Goal: Task Accomplishment & Management: Use online tool/utility

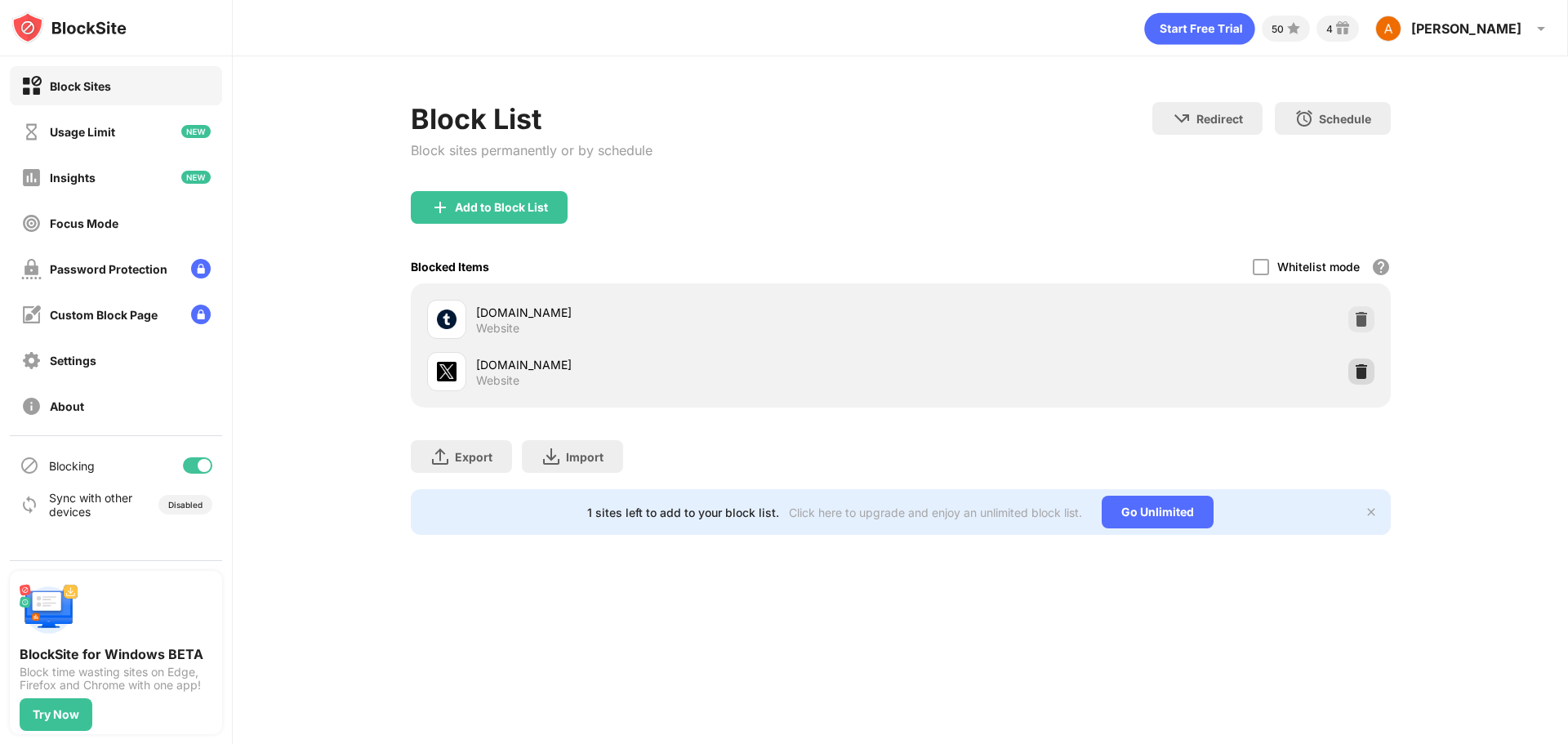
click at [1364, 367] on img at bounding box center [1361, 372] width 16 height 16
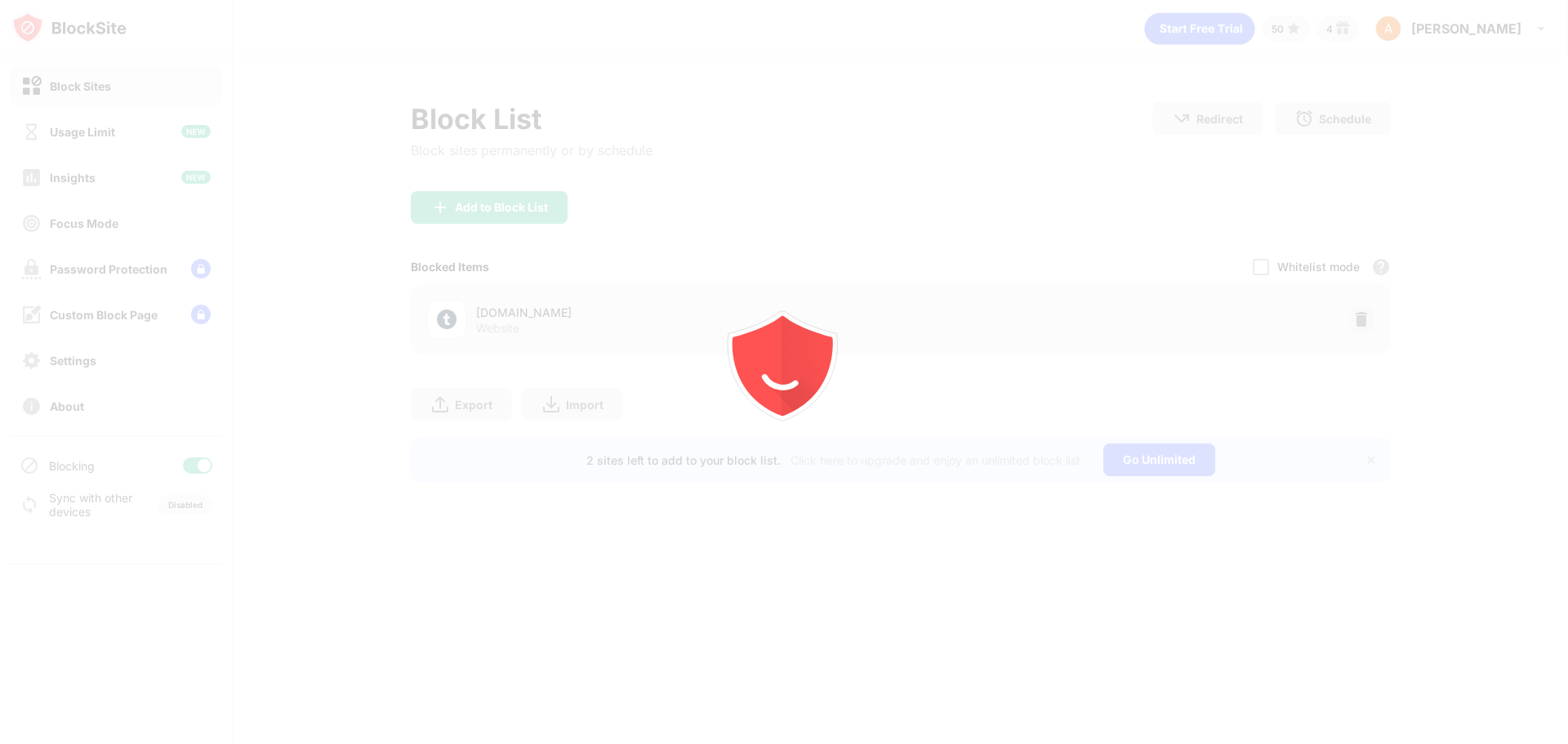
click at [496, 211] on div "Add to Block List" at bounding box center [501, 207] width 93 height 13
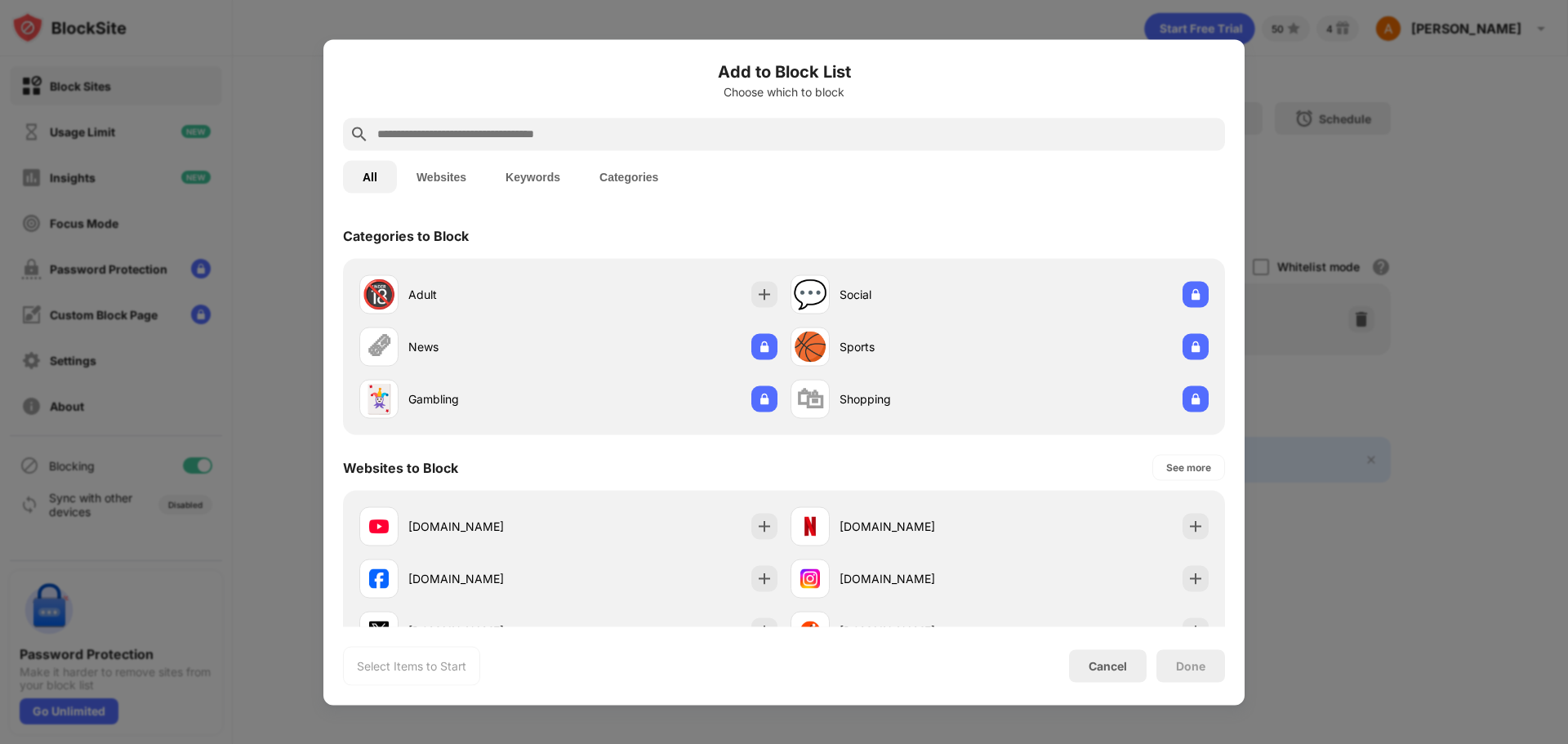
click at [511, 140] on input "text" at bounding box center [797, 134] width 843 height 20
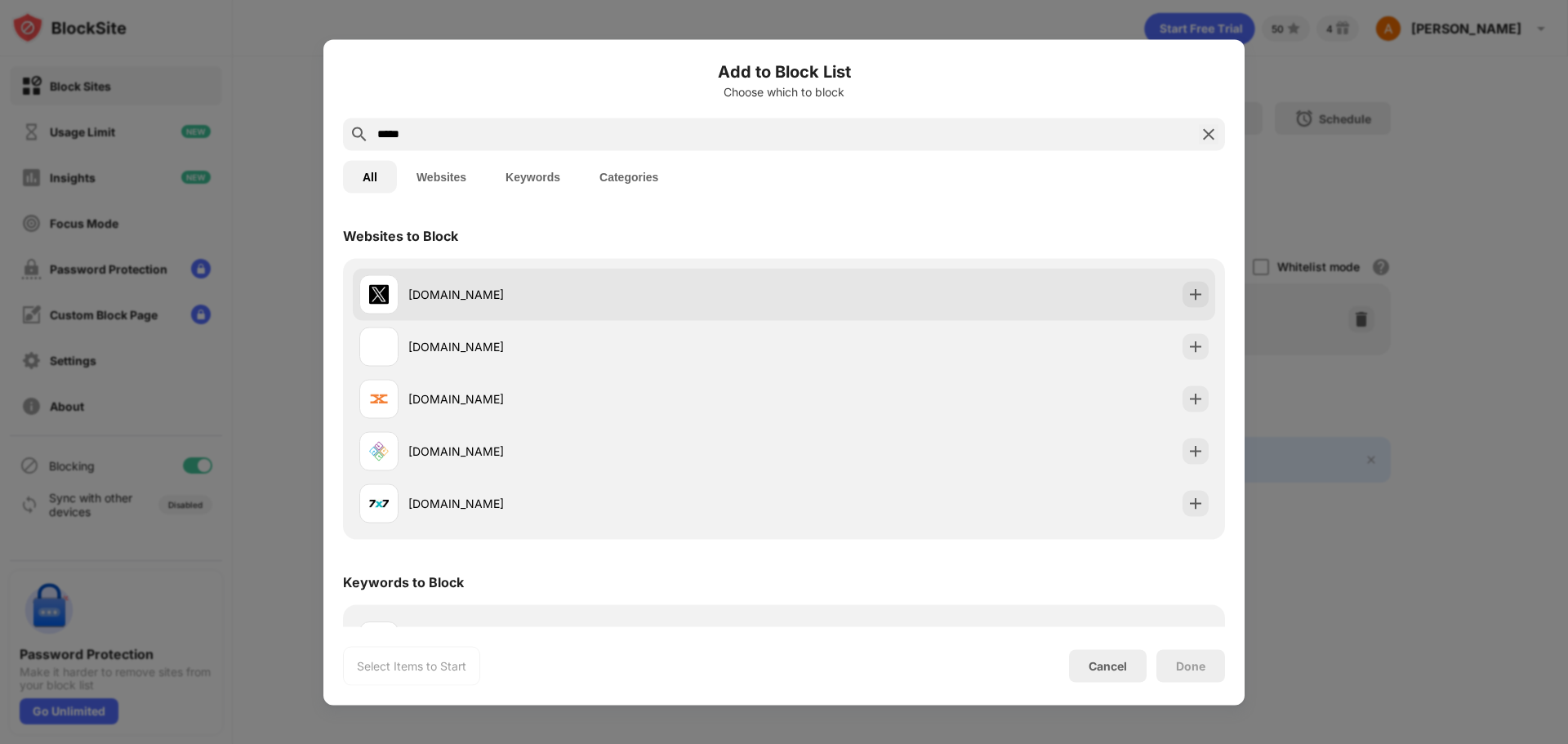
type input "*****"
click at [802, 278] on div "[DOMAIN_NAME]" at bounding box center [784, 294] width 863 height 52
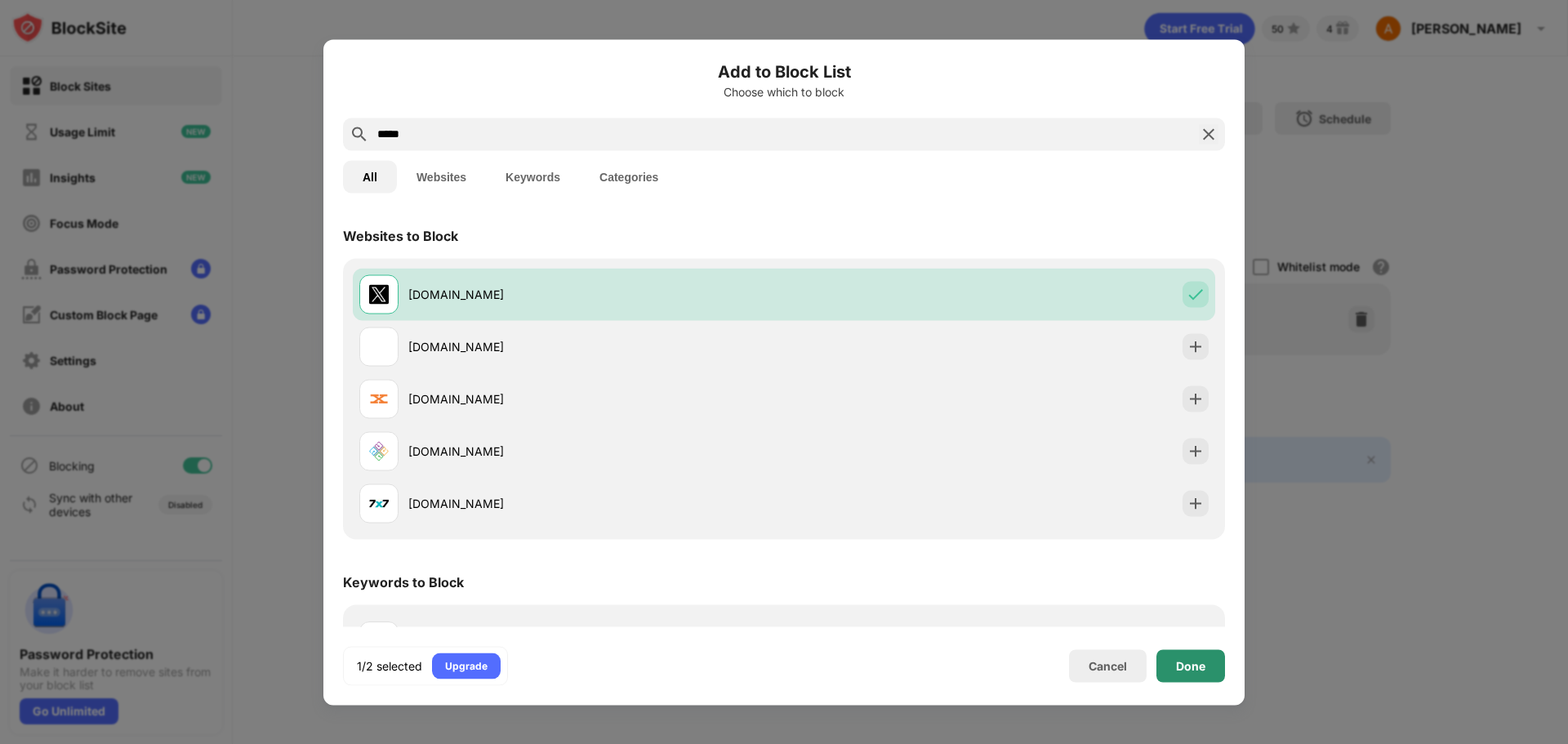
click at [1208, 668] on div "Done" at bounding box center [1191, 666] width 68 height 33
